Goal: Transaction & Acquisition: Download file/media

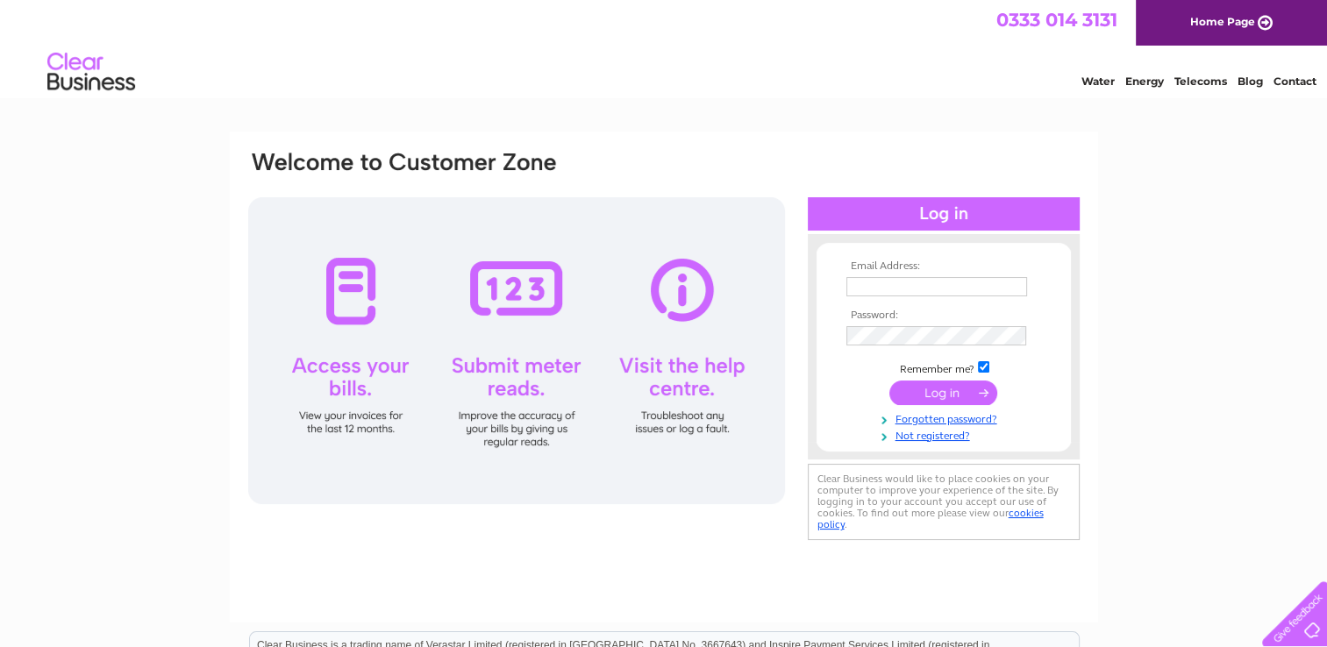
type input "admin@restormelmachine.com"
click at [945, 391] on input "submit" at bounding box center [944, 393] width 108 height 25
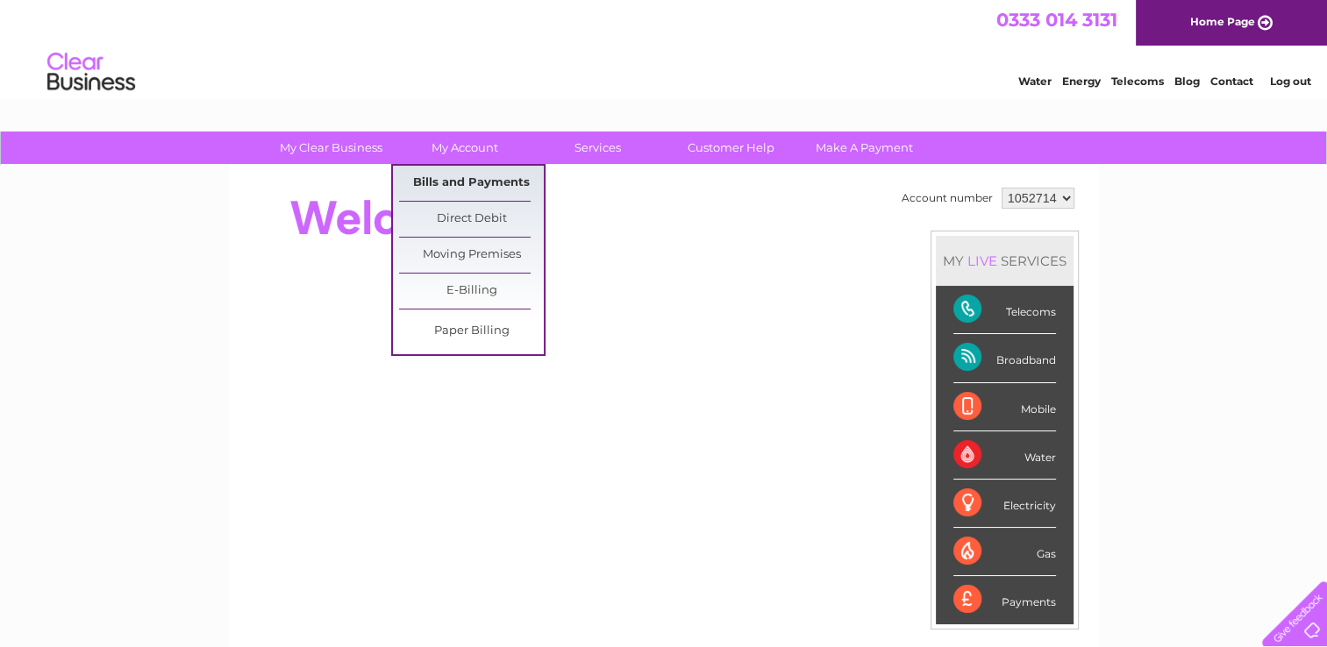
click at [460, 177] on link "Bills and Payments" at bounding box center [471, 183] width 145 height 35
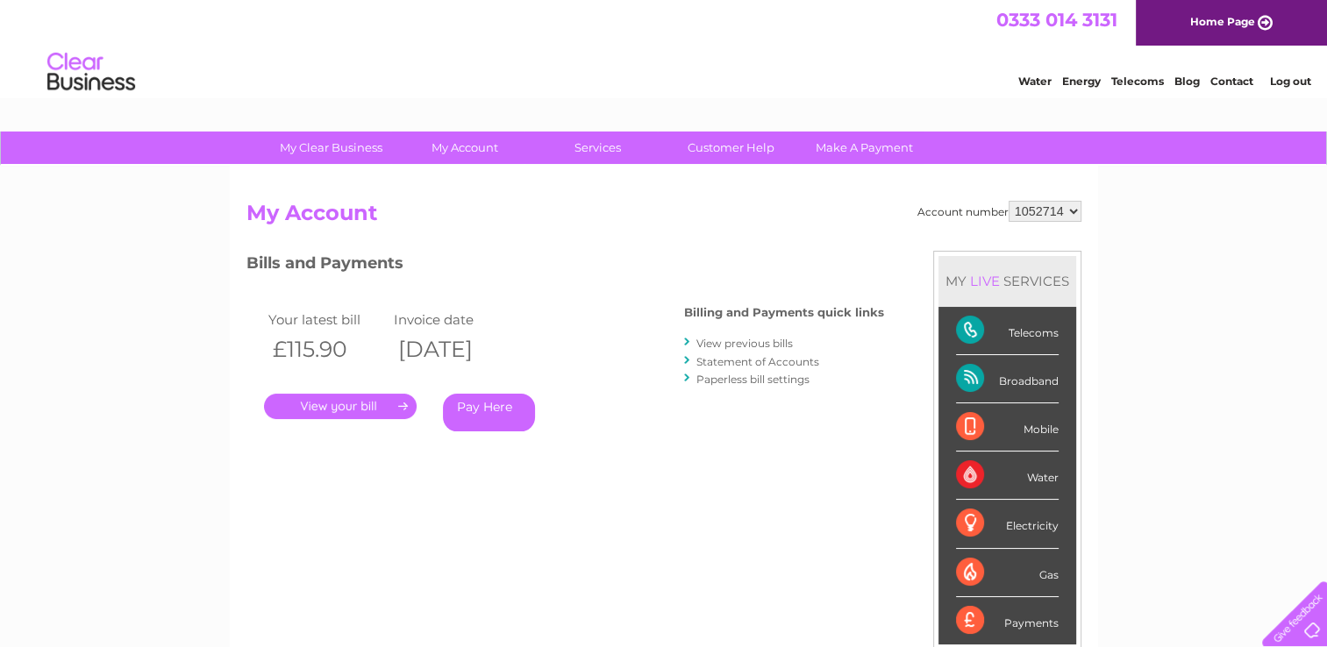
click at [330, 404] on link "." at bounding box center [340, 406] width 153 height 25
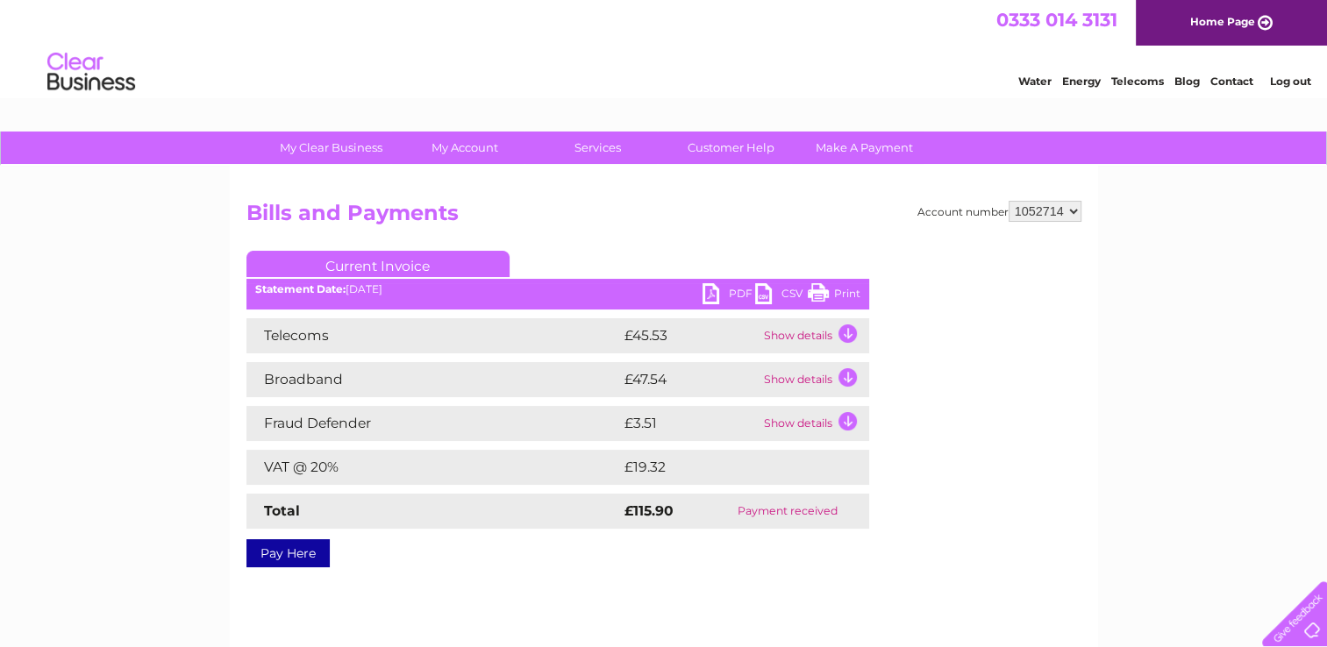
scroll to position [68, 0]
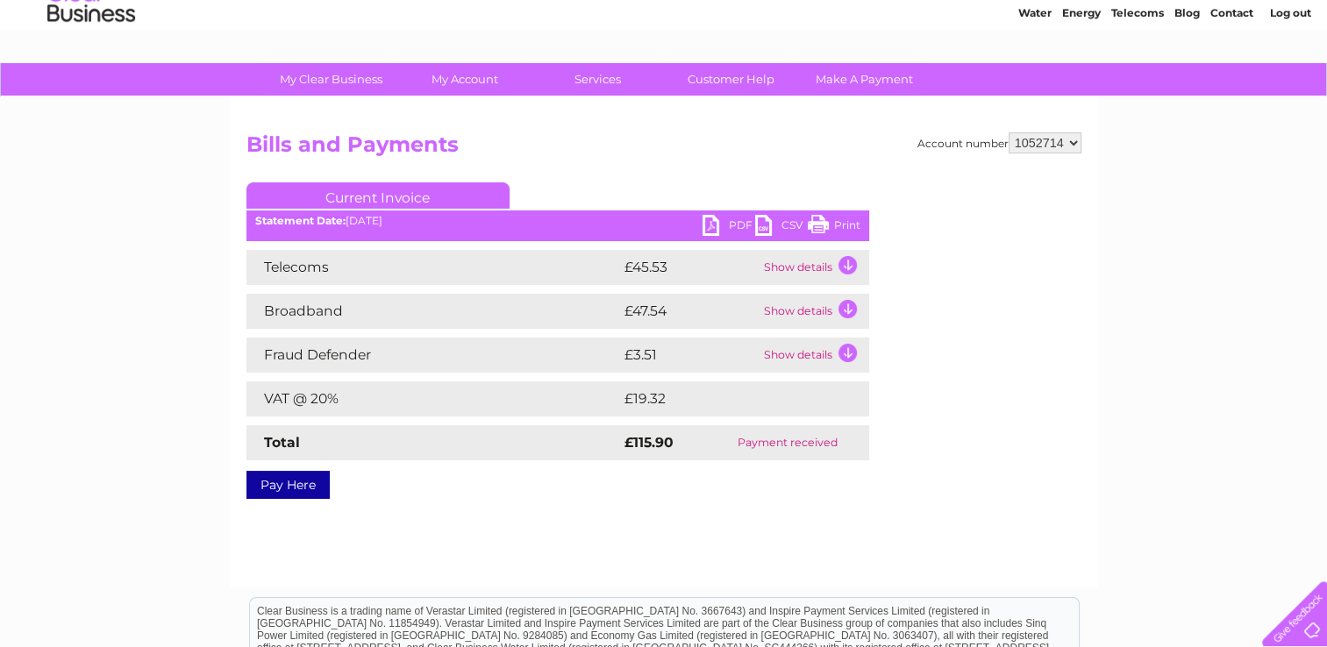
click at [733, 225] on link "PDF" at bounding box center [729, 227] width 53 height 25
click at [786, 125] on div "Account number 1052714 Bills and Payments Current Invoice PDF CSV Print" at bounding box center [664, 342] width 869 height 491
